Goal: Task Accomplishment & Management: Manage account settings

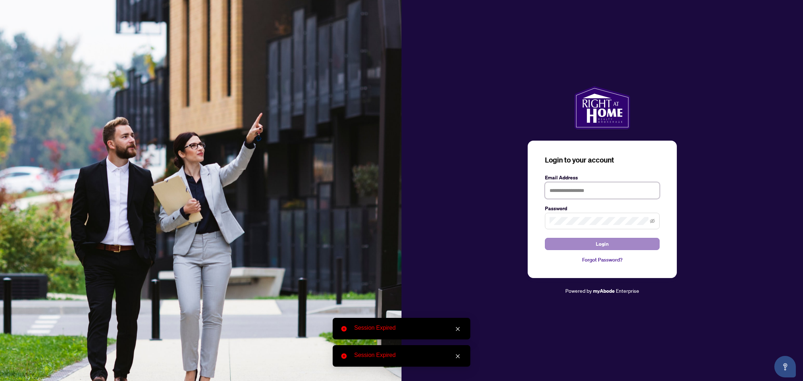
type input "**********"
click at [601, 247] on span "Login" at bounding box center [602, 243] width 13 height 11
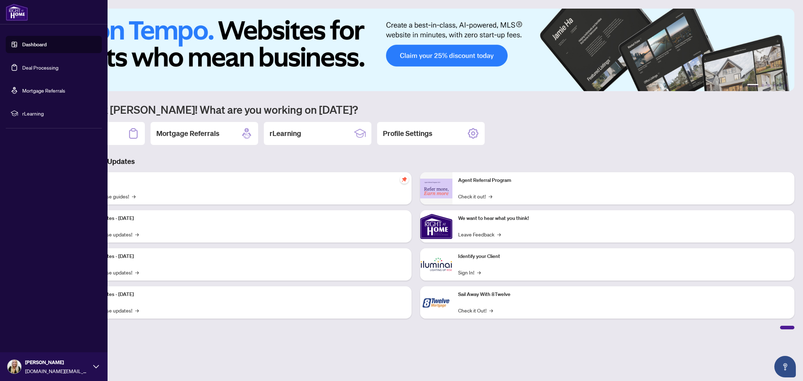
click at [22, 70] on link "Deal Processing" at bounding box center [40, 67] width 36 height 6
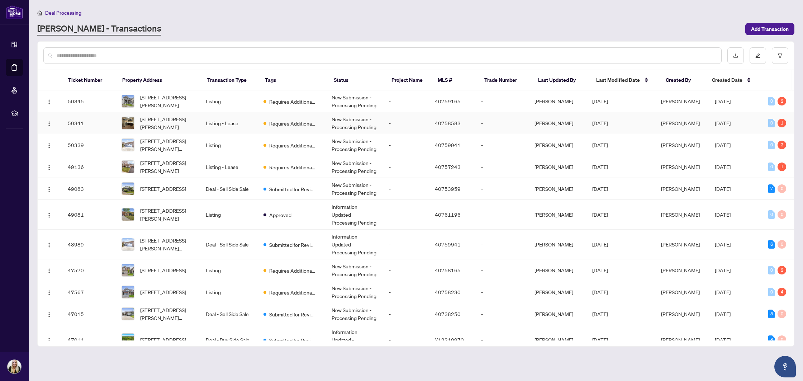
click at [255, 122] on td "Listing - Lease" at bounding box center [228, 123] width 57 height 22
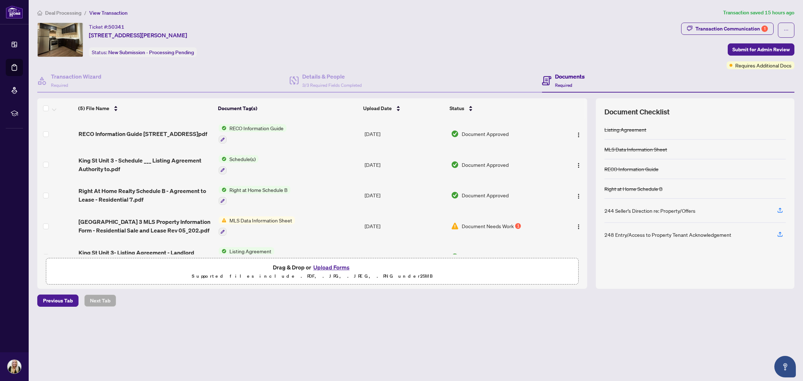
click at [469, 222] on span "Document Needs Work" at bounding box center [488, 226] width 52 height 8
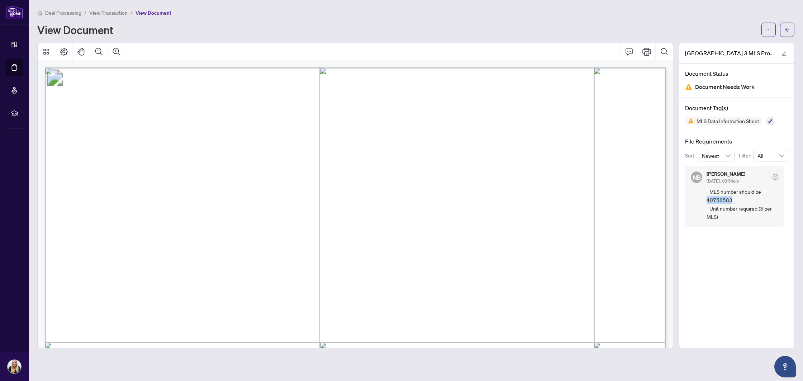
drag, startPoint x: 736, startPoint y: 199, endPoint x: 706, endPoint y: 199, distance: 29.8
click at [706, 199] on div "NB [PERSON_NAME] [DATE], 08:54pm - MLS number should be 40758583 - Unit number …" at bounding box center [734, 196] width 99 height 61
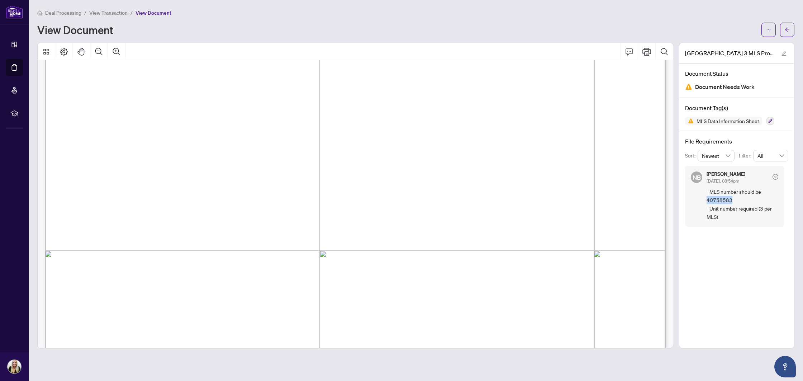
scroll to position [100, 0]
click at [763, 31] on button "button" at bounding box center [769, 30] width 14 height 14
click at [732, 46] on span "Download" at bounding box center [743, 45] width 55 height 8
click at [791, 27] on button "button" at bounding box center [787, 30] width 14 height 14
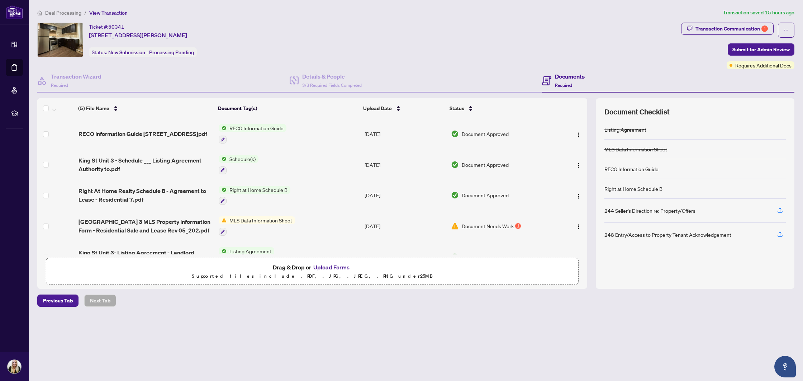
click at [327, 270] on button "Upload Forms" at bounding box center [331, 267] width 41 height 9
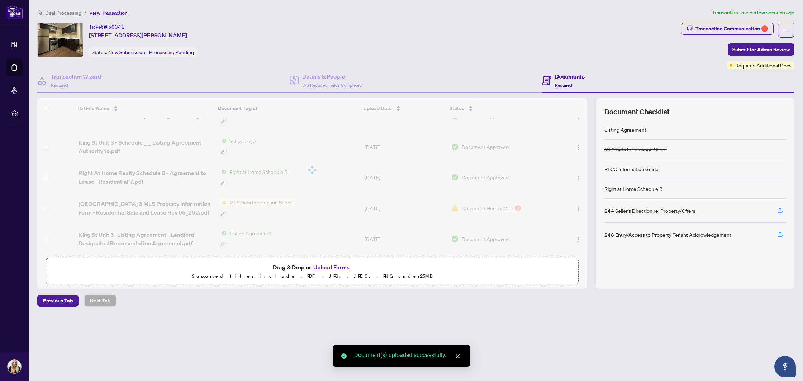
scroll to position [47, 0]
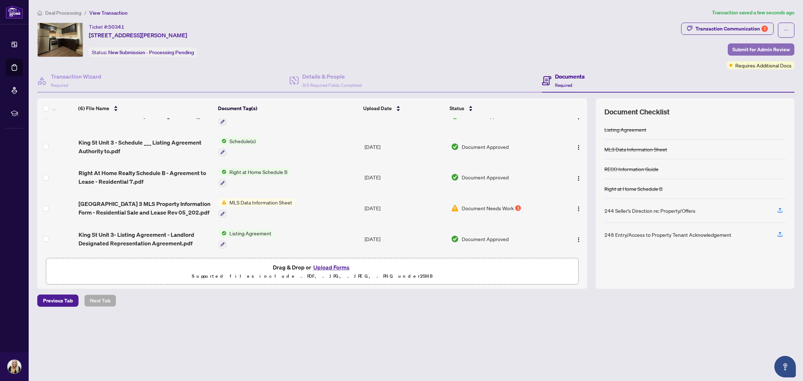
click at [754, 48] on span "Submit for Admin Review" at bounding box center [761, 49] width 57 height 11
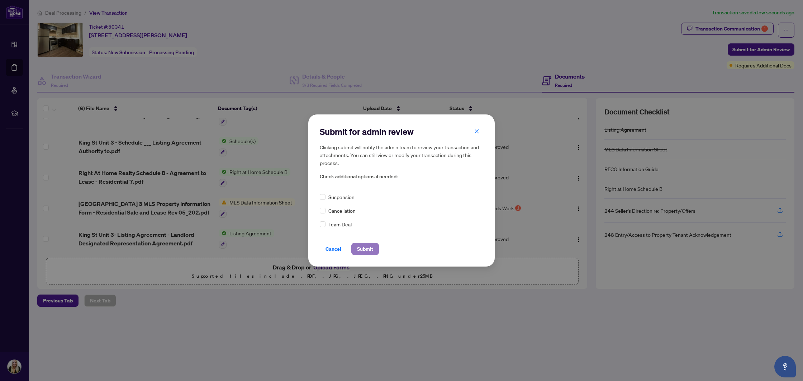
click at [365, 246] on span "Submit" at bounding box center [365, 248] width 16 height 11
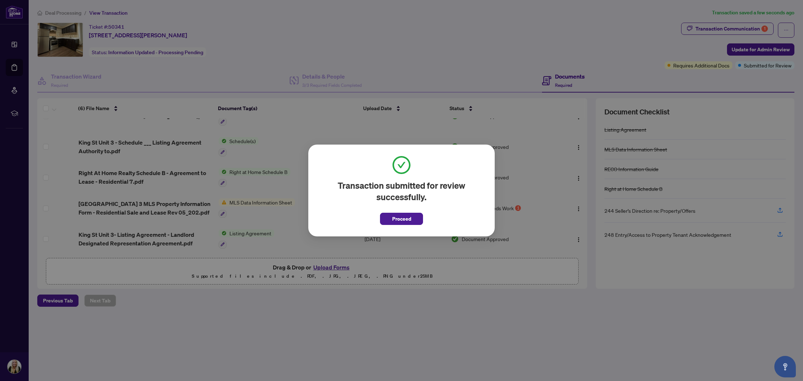
click at [166, 171] on div "Transaction submitted for review successfully. Proceed Cancel OK" at bounding box center [401, 190] width 803 height 381
click at [401, 220] on span "Proceed" at bounding box center [401, 218] width 19 height 11
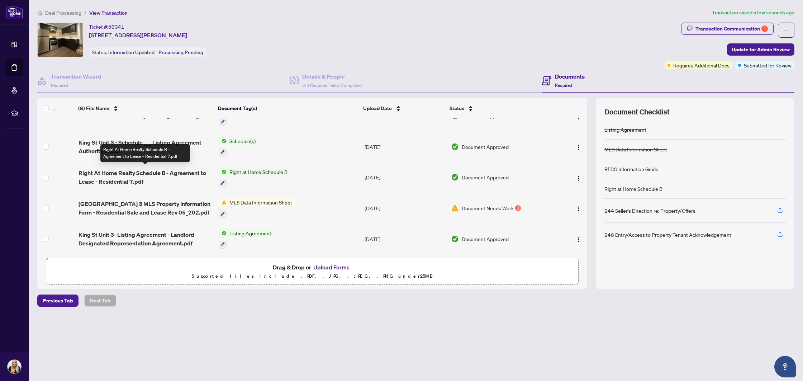
click at [142, 173] on span "Right At Home Realty Schedule B - Agreement to Lease - Residential 7.pdf" at bounding box center [146, 177] width 135 height 17
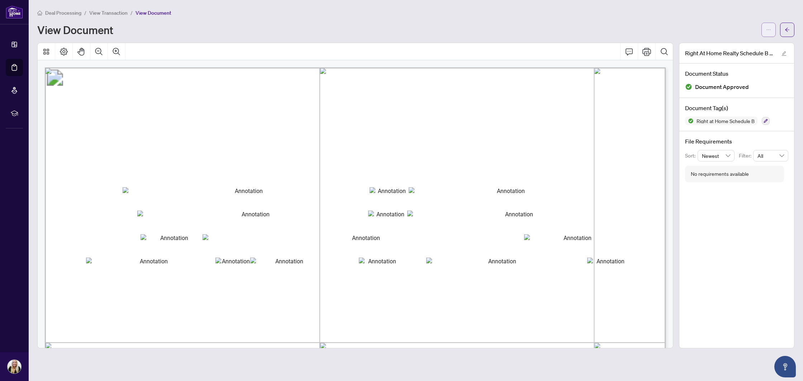
click at [766, 31] on button "button" at bounding box center [769, 30] width 14 height 14
click at [735, 45] on span "Download" at bounding box center [743, 45] width 55 height 8
click at [792, 28] on button "button" at bounding box center [787, 30] width 14 height 14
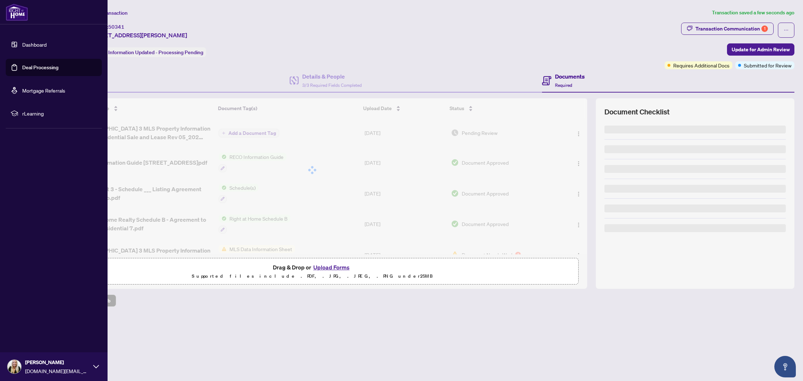
click at [22, 71] on link "Deal Processing" at bounding box center [40, 67] width 36 height 6
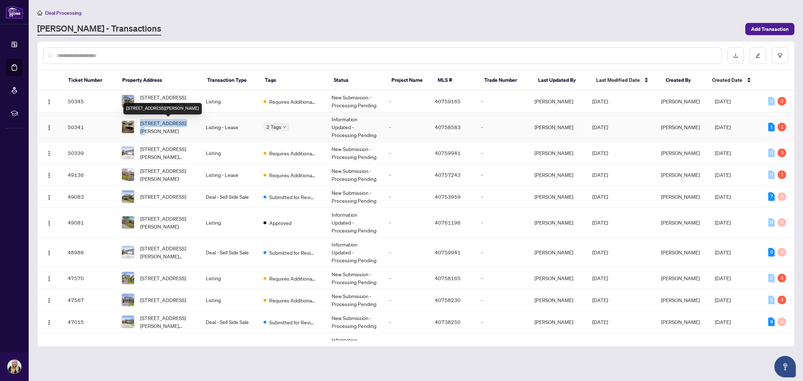
drag, startPoint x: 139, startPoint y: 123, endPoint x: 183, endPoint y: 122, distance: 43.8
click at [183, 122] on div "[STREET_ADDRESS][PERSON_NAME]" at bounding box center [158, 127] width 73 height 16
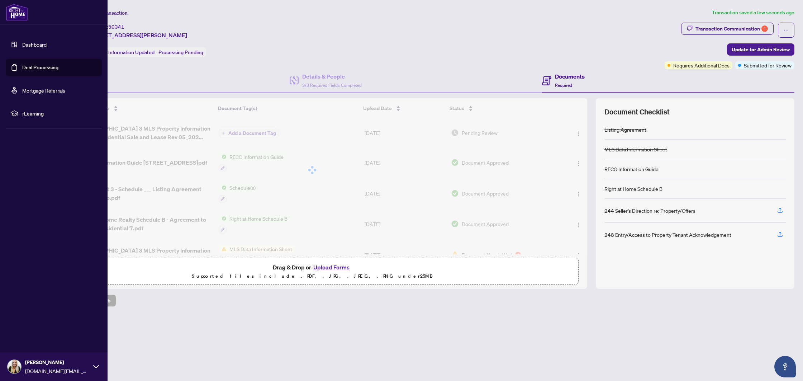
click at [37, 71] on link "Deal Processing" at bounding box center [40, 67] width 36 height 6
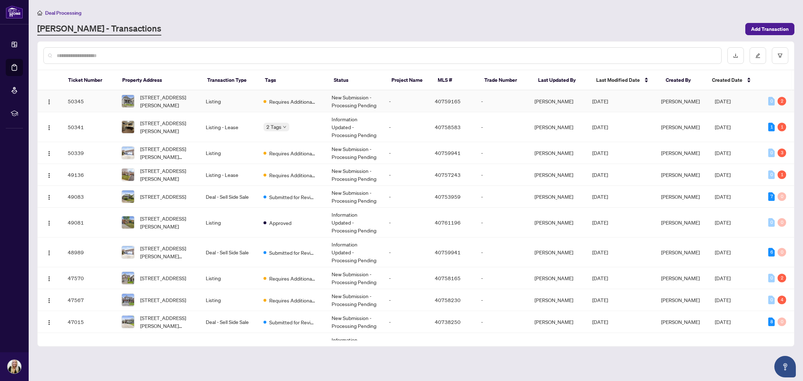
click at [202, 100] on td "Listing" at bounding box center [228, 101] width 57 height 22
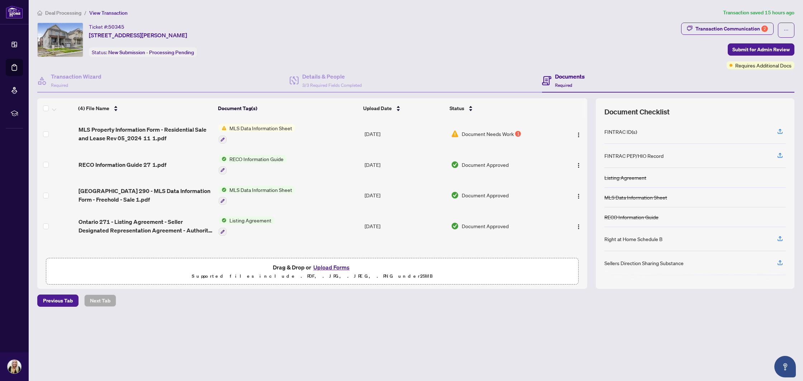
click at [238, 127] on span "MLS Data Information Sheet" at bounding box center [261, 128] width 69 height 8
click at [311, 142] on td "MLS Data Information Sheet" at bounding box center [289, 133] width 146 height 31
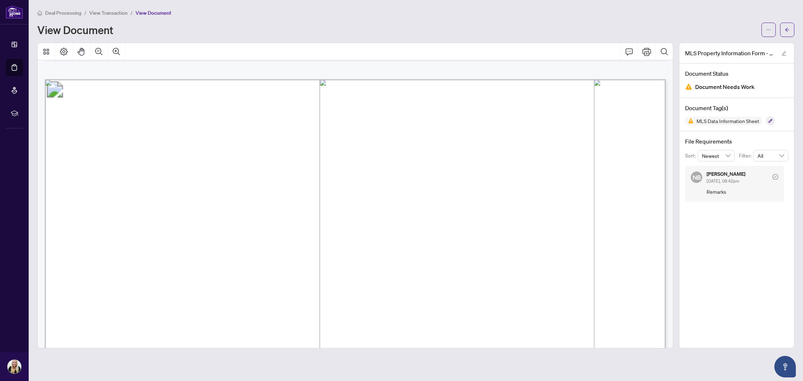
scroll to position [7411, 0]
click at [769, 32] on icon "ellipsis" at bounding box center [769, 29] width 5 height 5
click at [734, 44] on span "Download" at bounding box center [743, 45] width 55 height 8
click at [542, 37] on div "Deal Processing / View Transaction / View Document View Document MLS Property I…" at bounding box center [416, 179] width 758 height 340
click at [787, 29] on icon "arrow-left" at bounding box center [788, 30] width 4 height 4
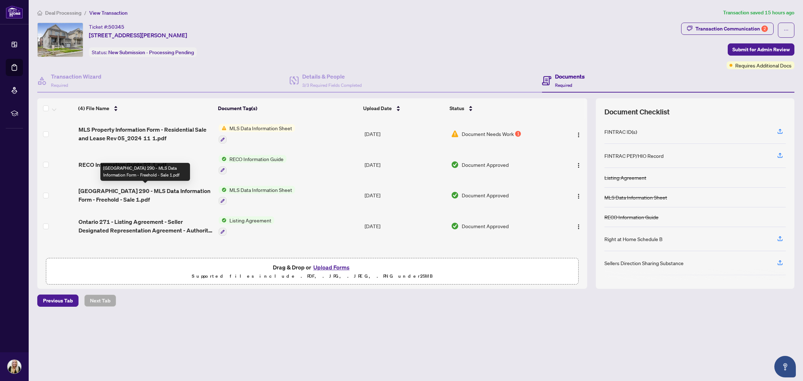
click at [102, 194] on span "[GEOGRAPHIC_DATA] 290 - MLS Data Information Form - Freehold - Sale 1.pdf" at bounding box center [146, 195] width 135 height 17
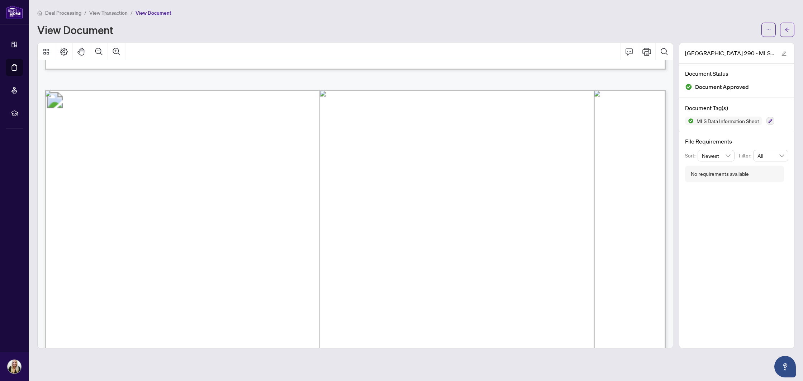
scroll to position [1609, 0]
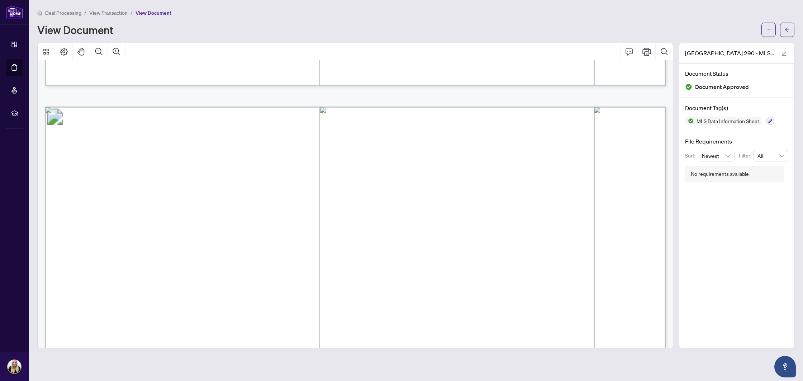
drag, startPoint x: 80, startPoint y: 183, endPoint x: 161, endPoint y: 231, distance: 94.7
